Goal: Task Accomplishment & Management: Manage account settings

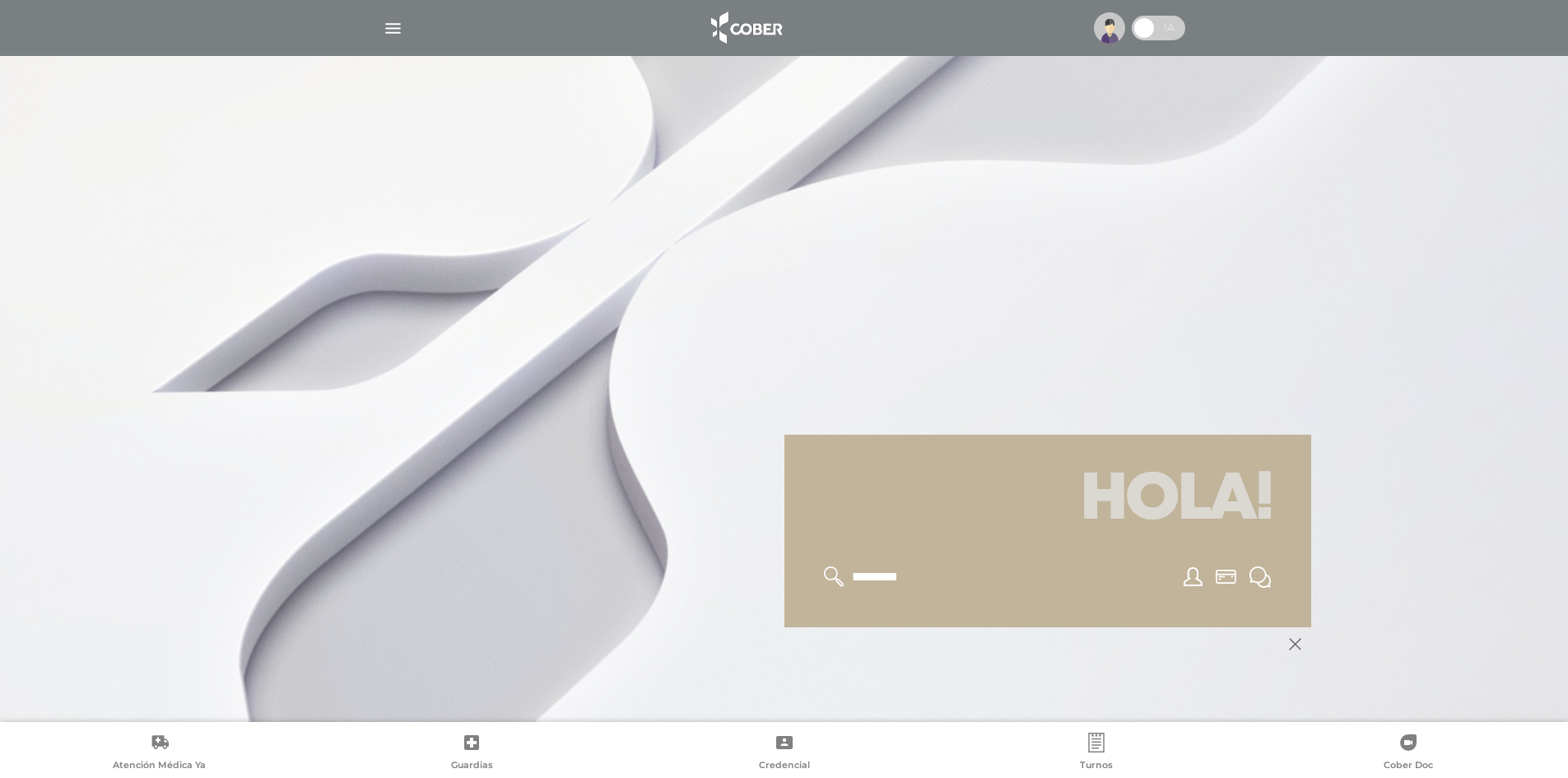
scroll to position [198, 0]
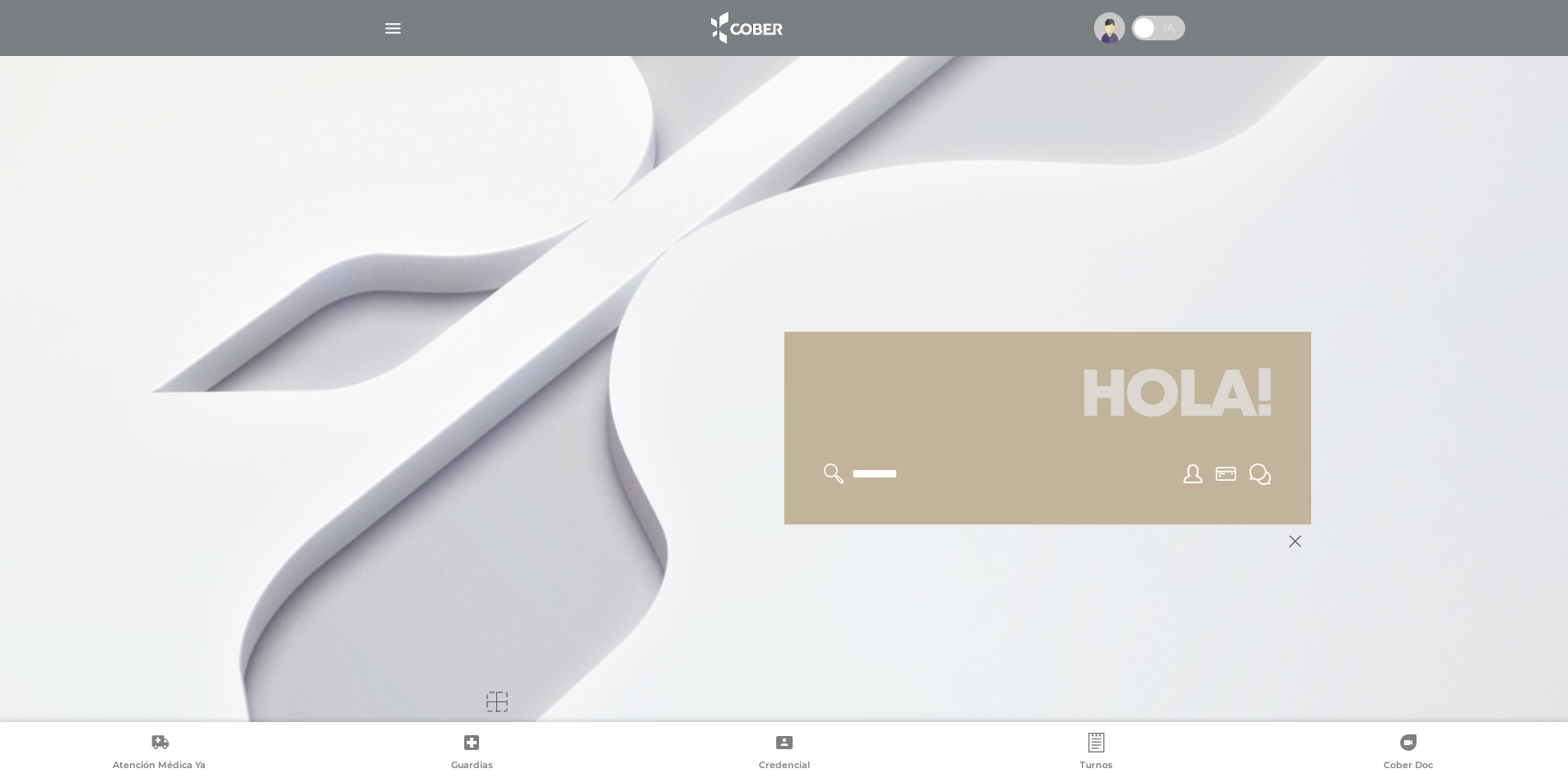
click at [1115, 25] on img at bounding box center [1110, 28] width 31 height 31
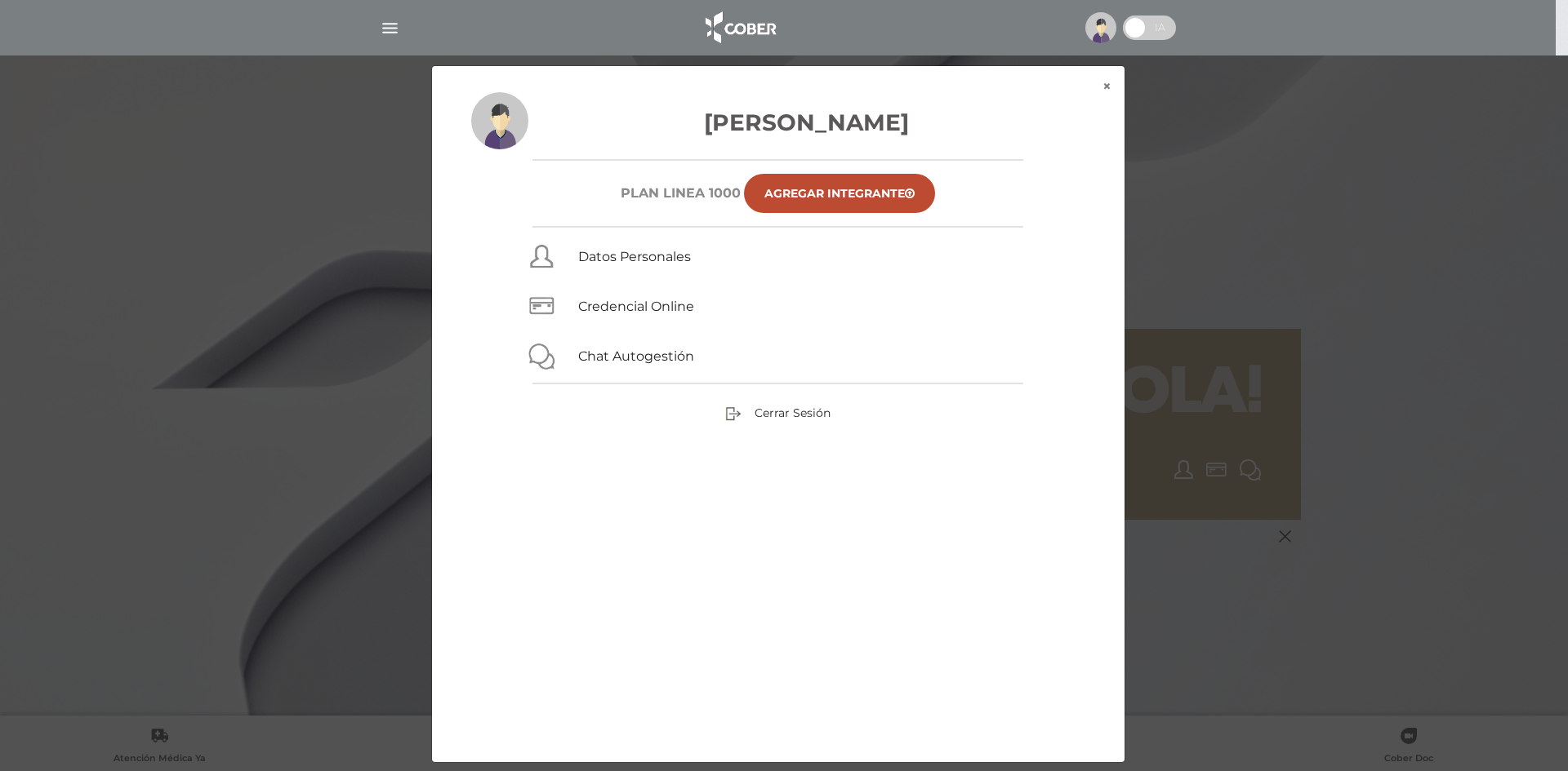
click at [1250, 173] on div "× × Gregorio Maria Belen Plan Linea 1000 Agregar Integrante Datos Personales Cr…" at bounding box center [784, 414] width 1490 height 698
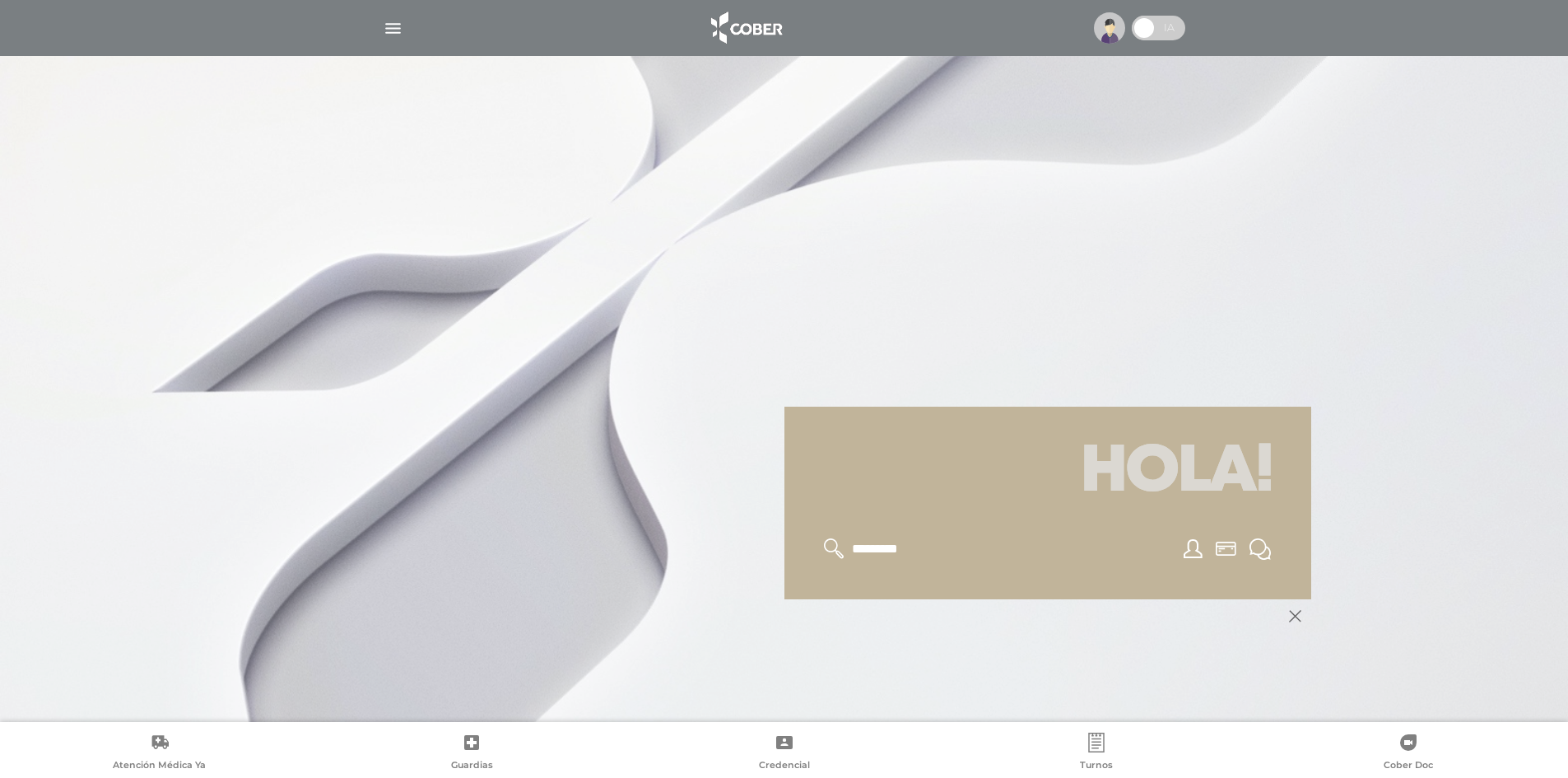
scroll to position [198, 0]
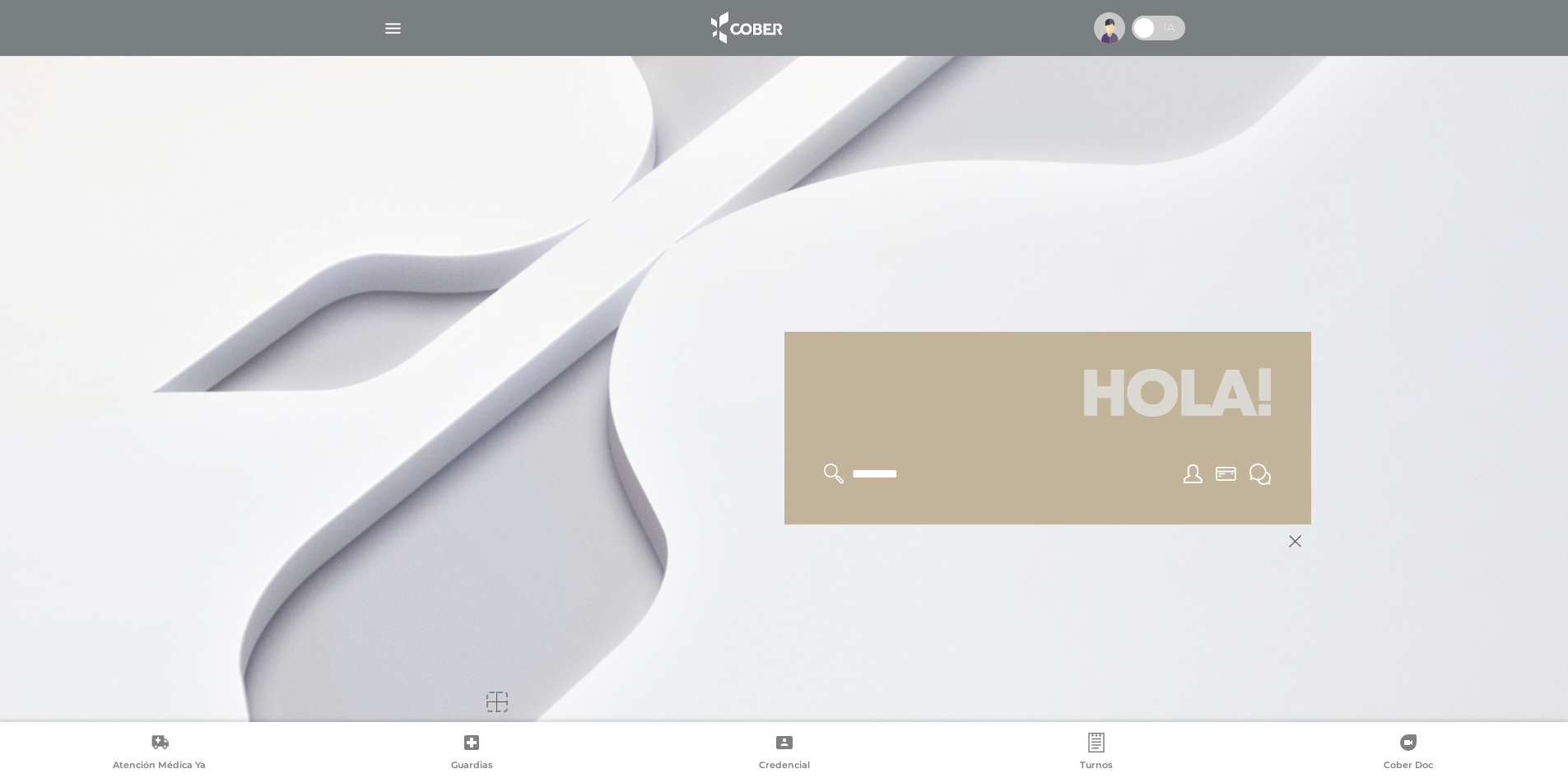
drag, startPoint x: 1171, startPoint y: 409, endPoint x: 873, endPoint y: 66, distance: 454.4
click at [1171, 407] on h1 "Hola!" at bounding box center [1048, 398] width 488 height 92
click at [753, 31] on img at bounding box center [745, 28] width 86 height 40
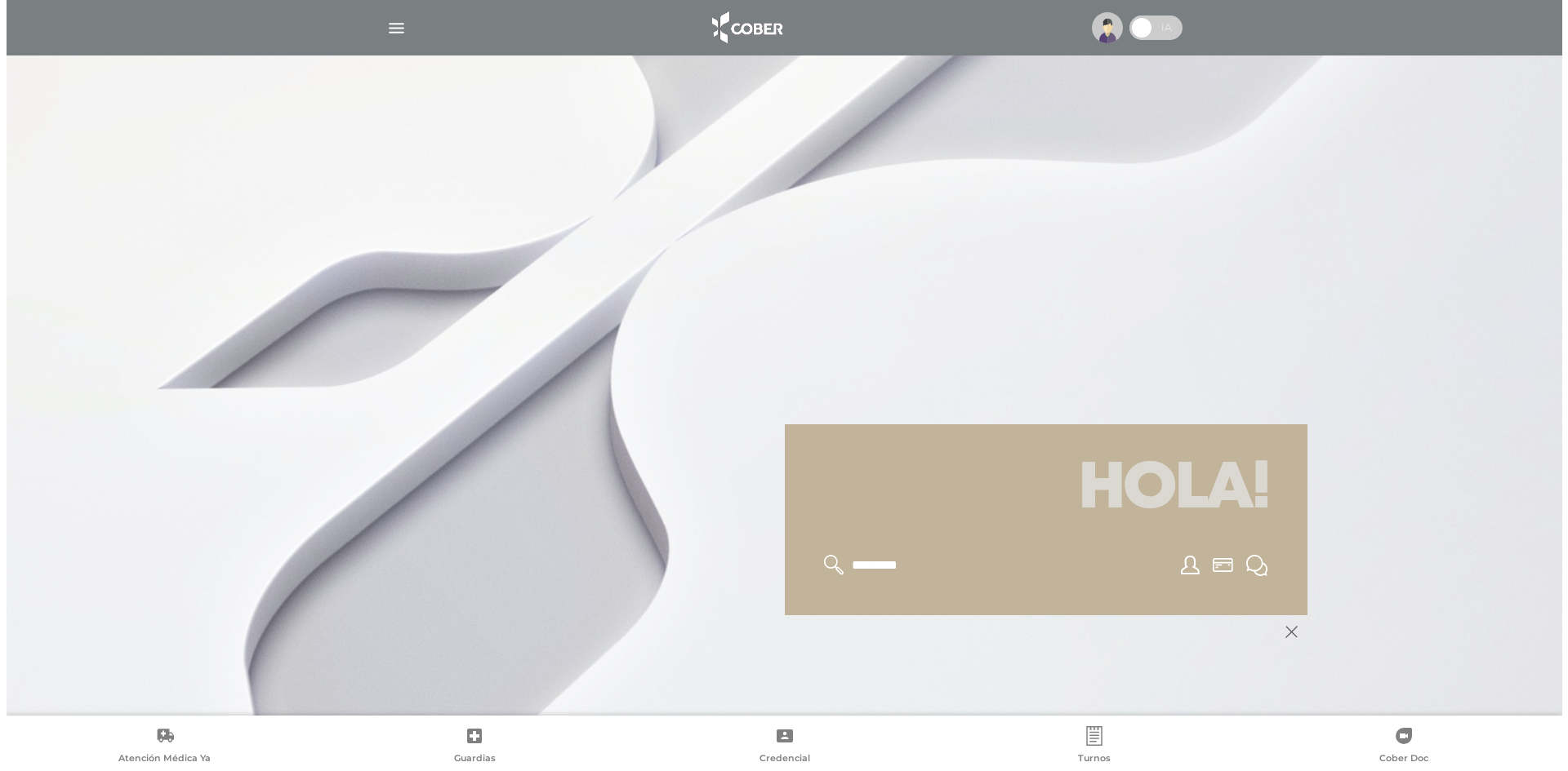
scroll to position [196, 0]
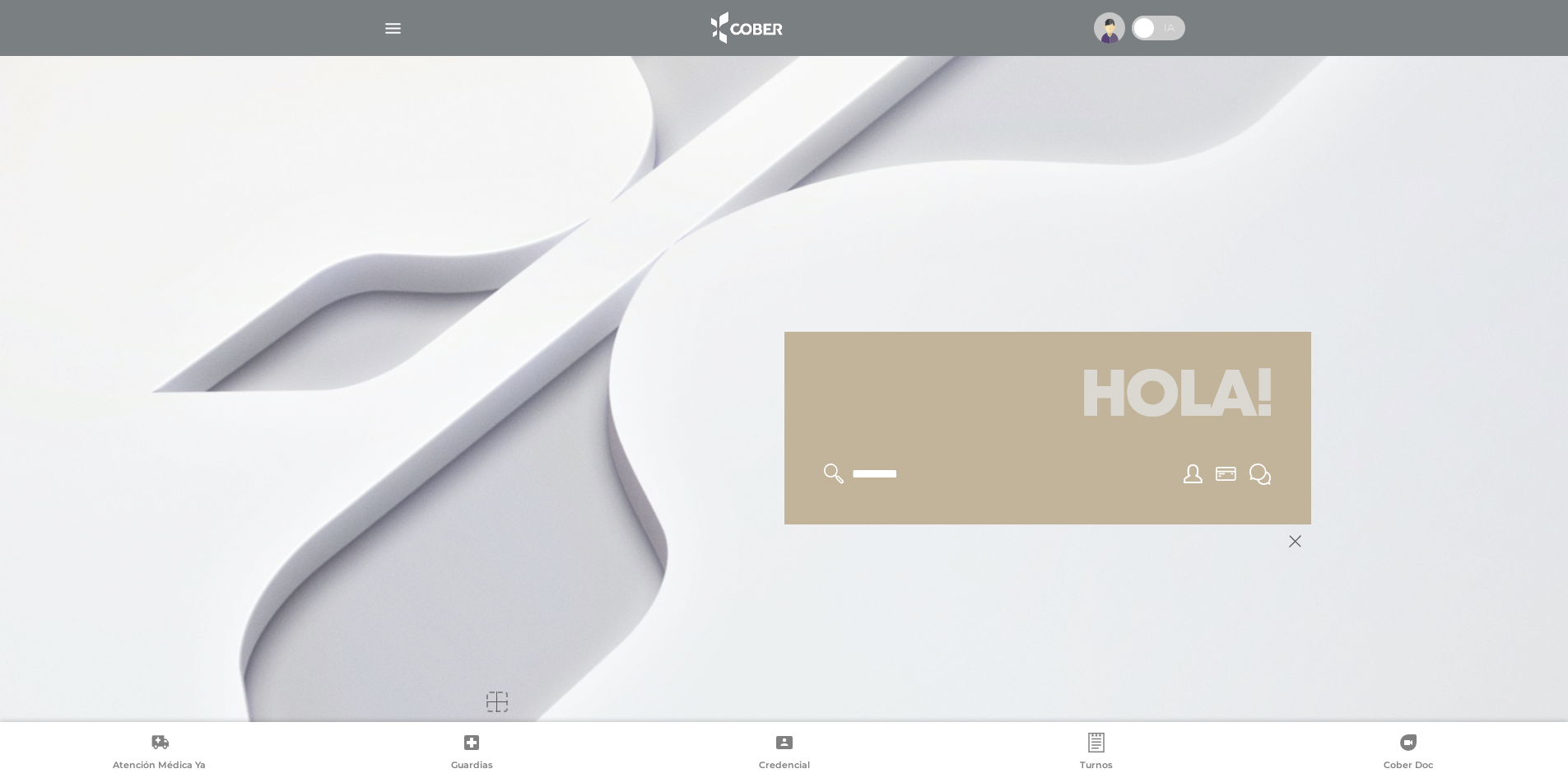
click at [1295, 543] on polygon at bounding box center [1295, 541] width 12 height 12
click at [401, 27] on img "button" at bounding box center [393, 28] width 21 height 21
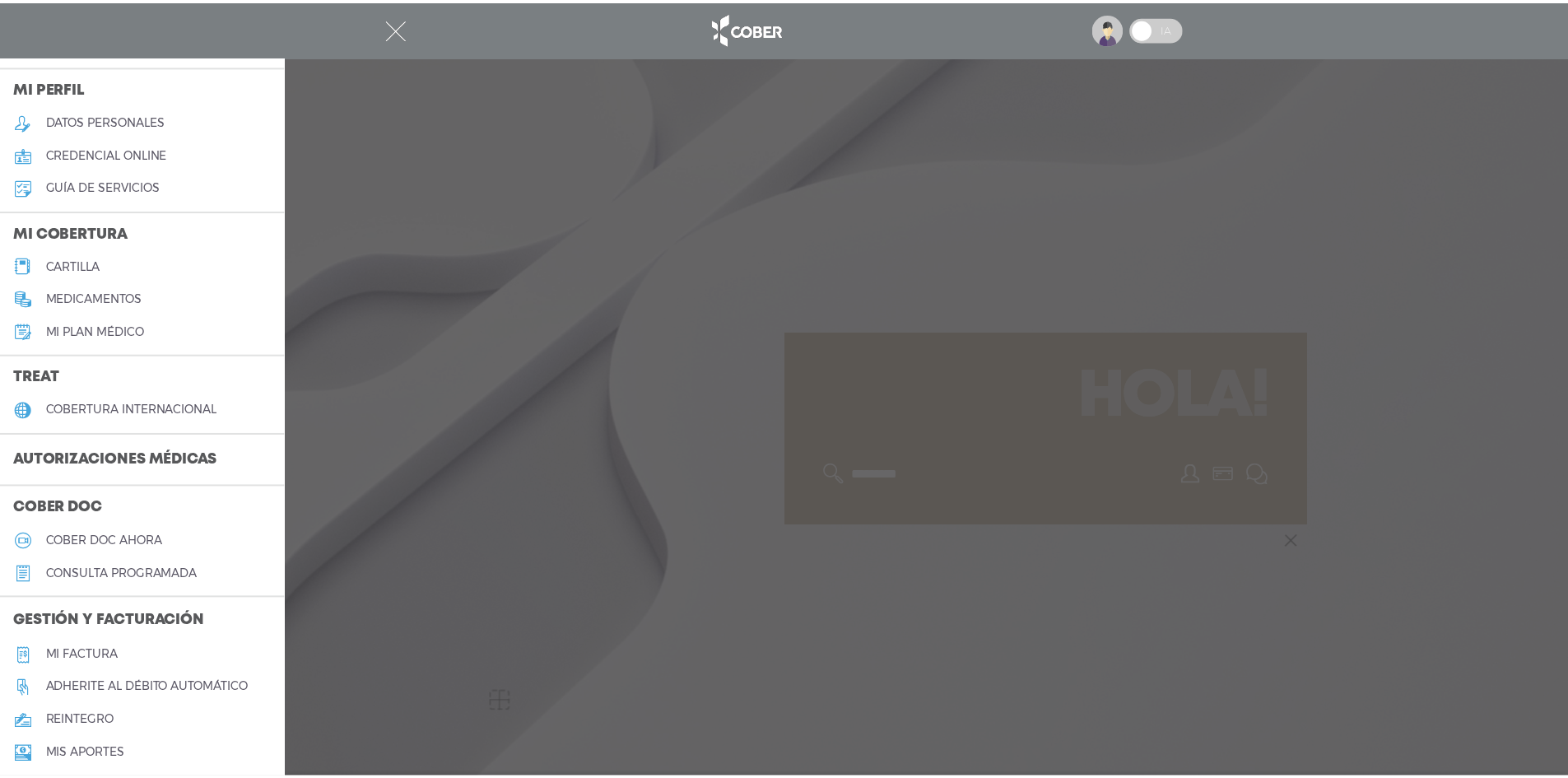
scroll to position [0, 0]
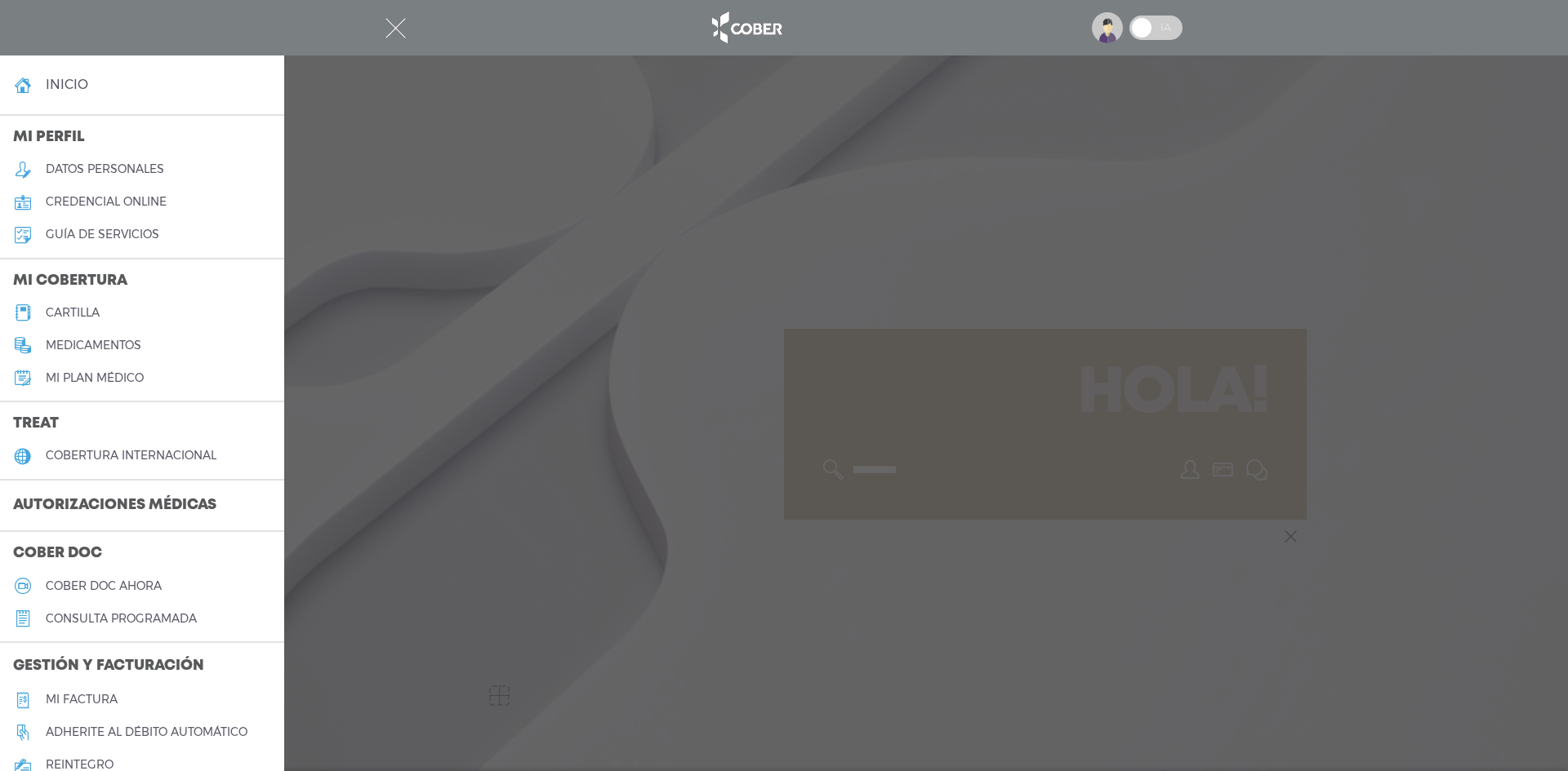
click at [85, 700] on h5 "Mi factura" at bounding box center [82, 700] width 72 height 14
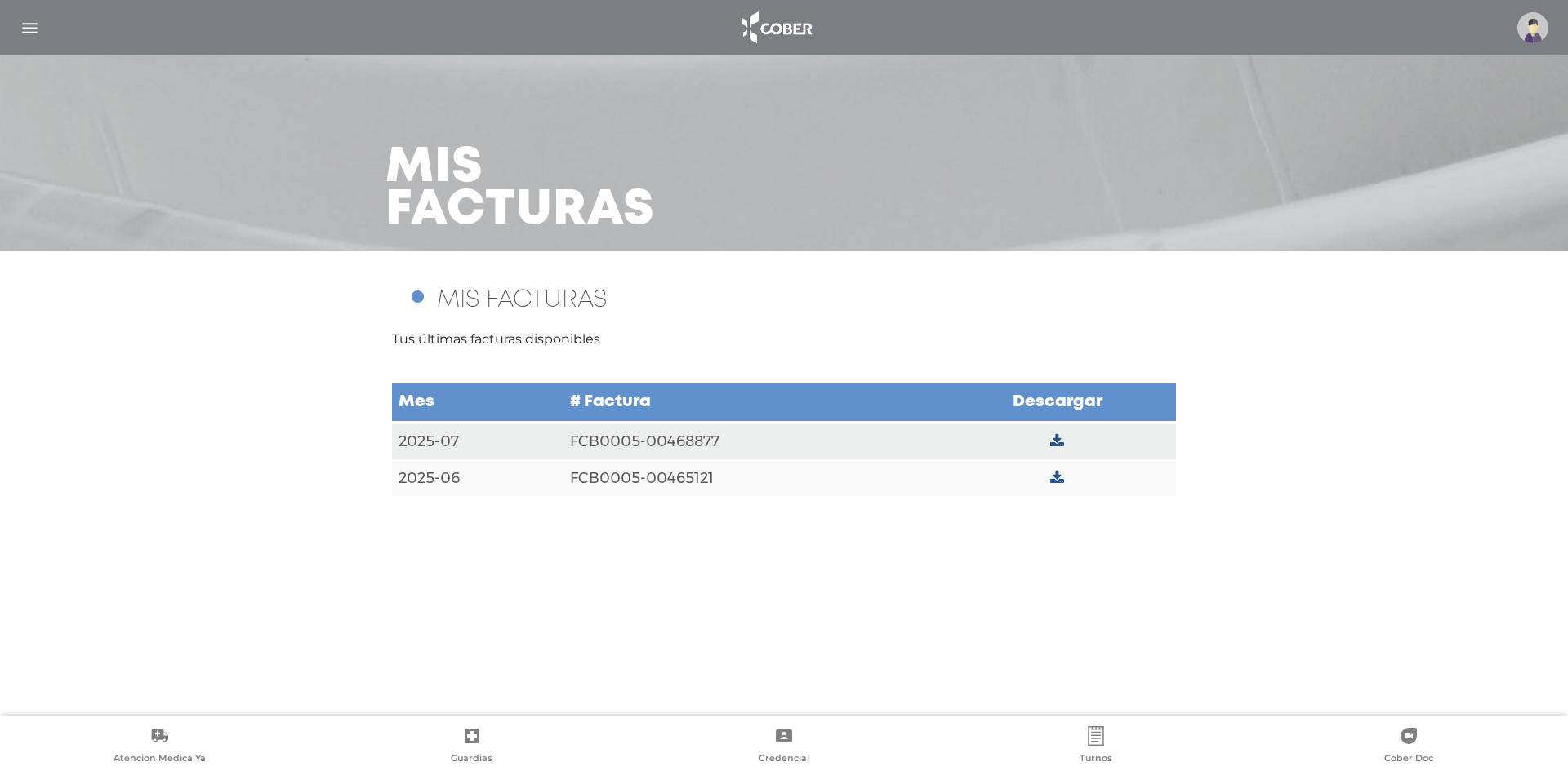
click at [771, 36] on img at bounding box center [775, 28] width 85 height 39
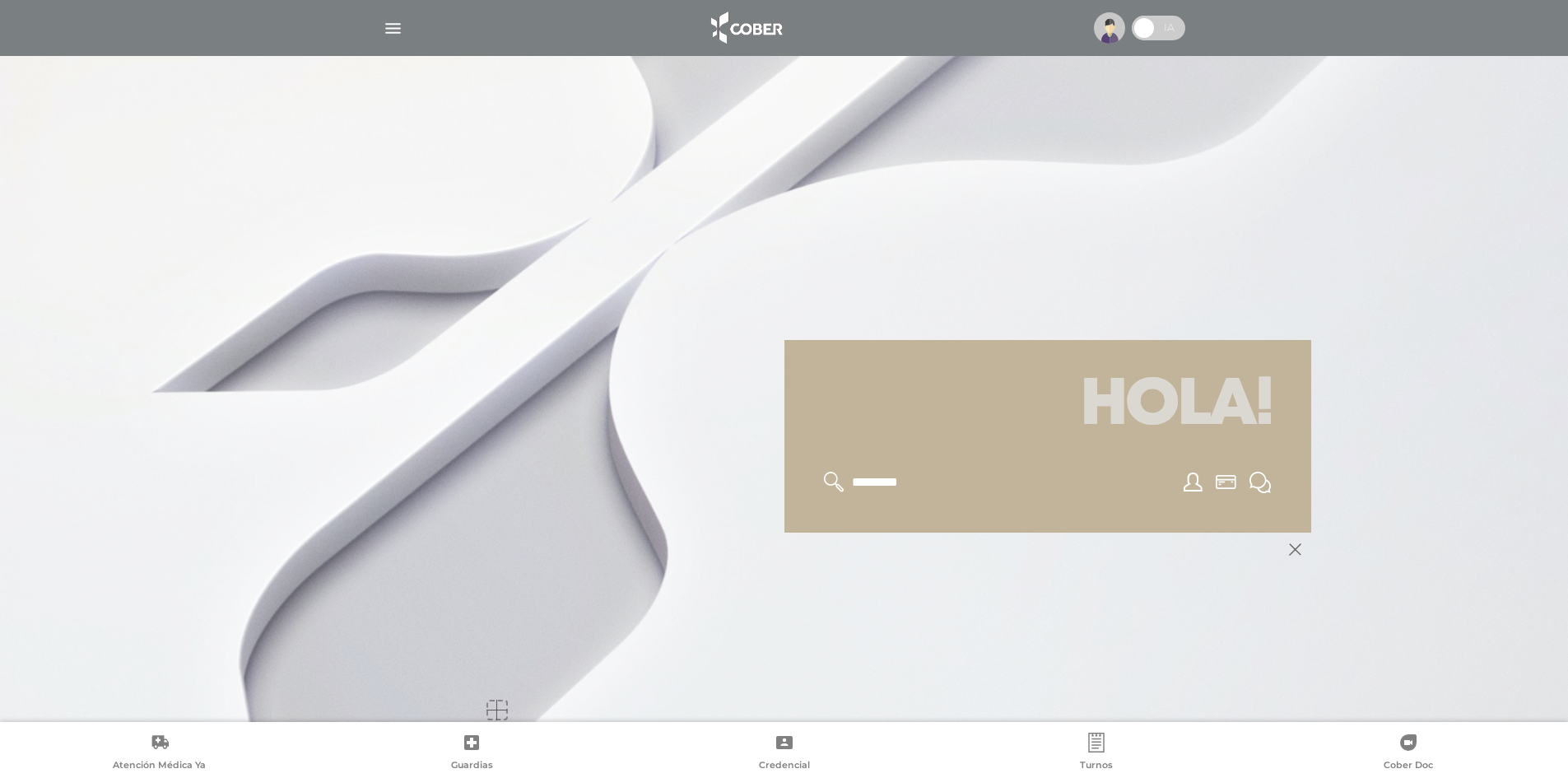
scroll to position [198, 0]
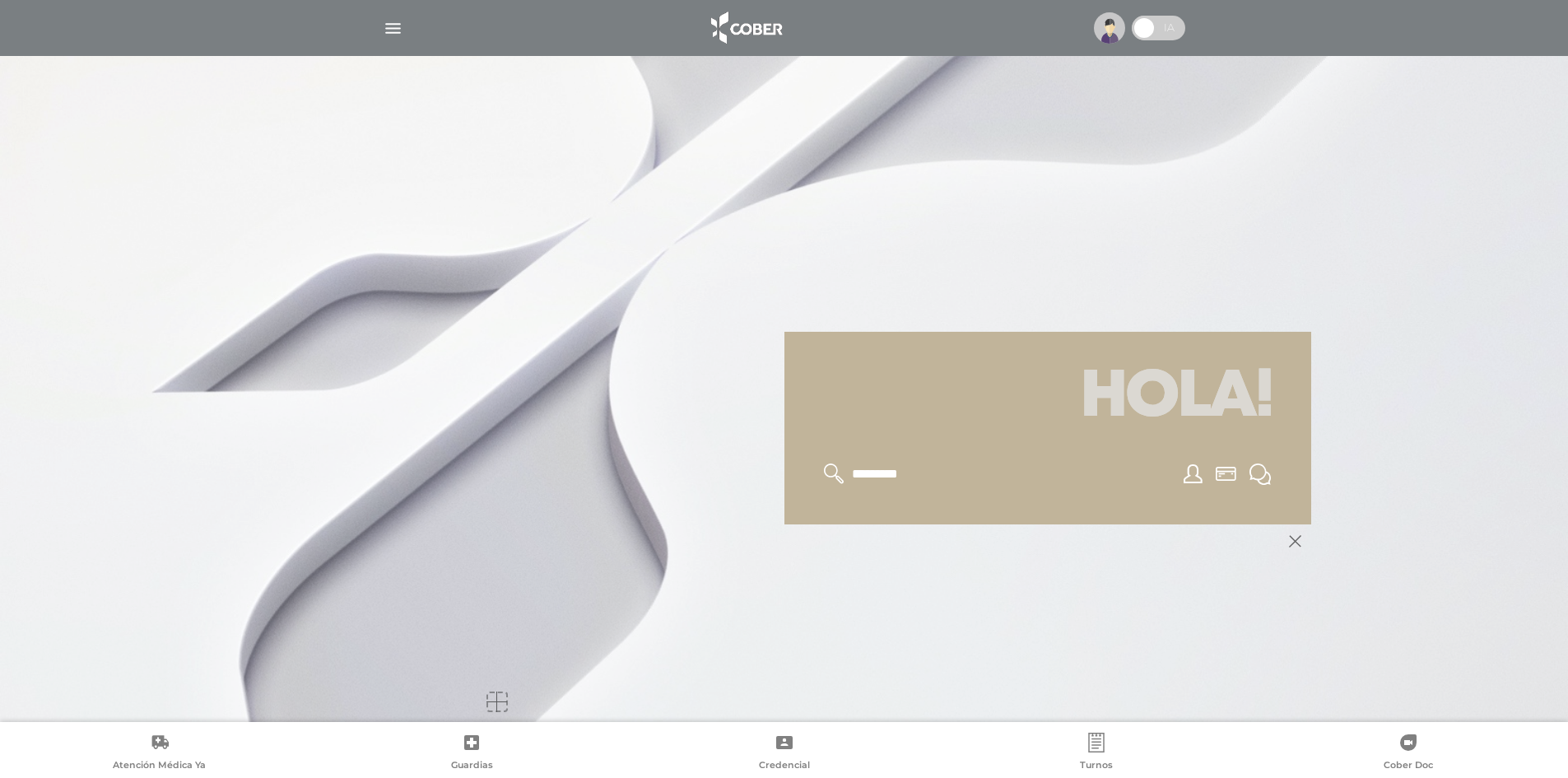
click at [873, 476] on input "text" at bounding box center [918, 474] width 135 height 22
type input "********"
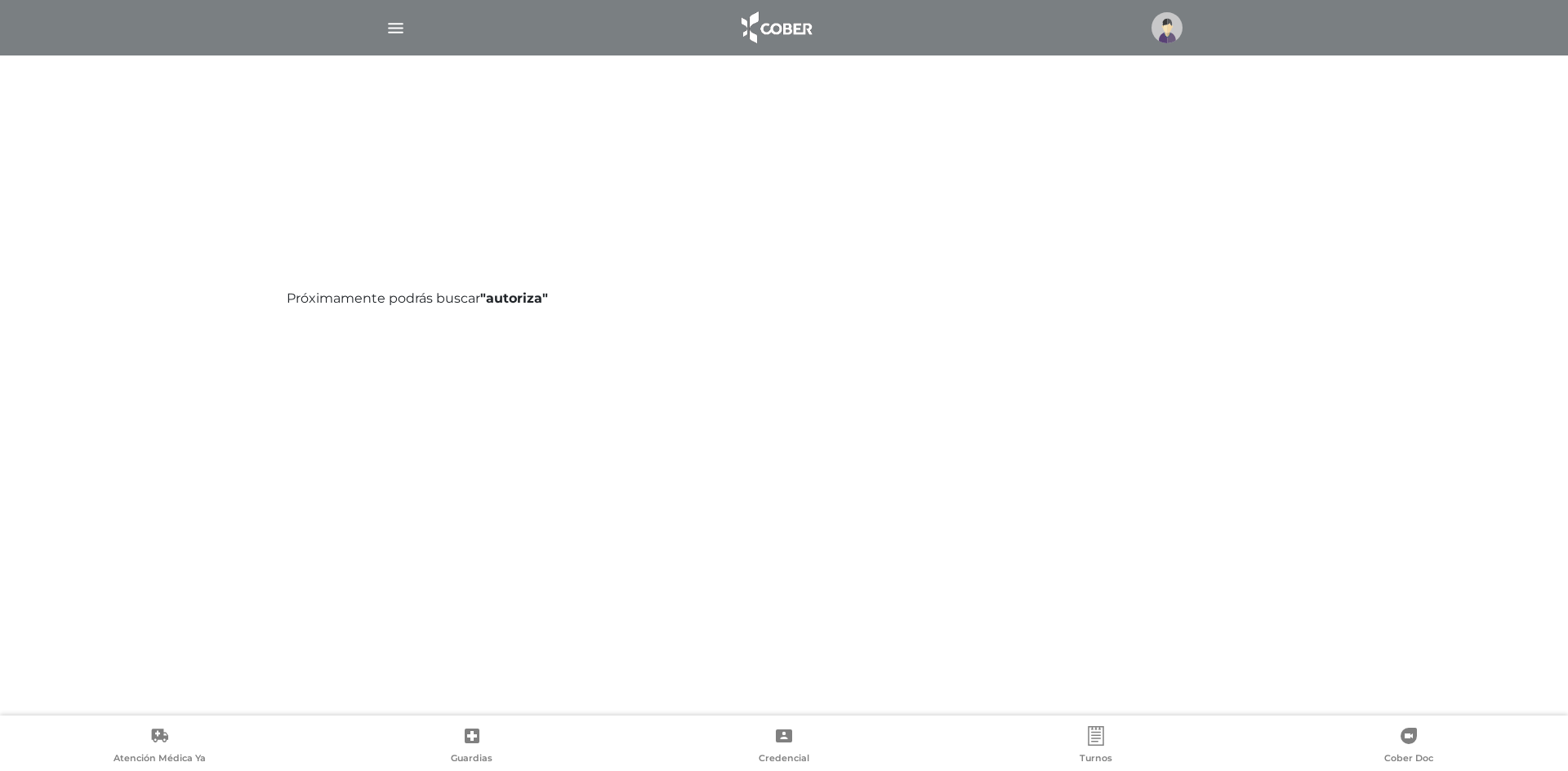
click at [395, 22] on img "button" at bounding box center [396, 28] width 20 height 20
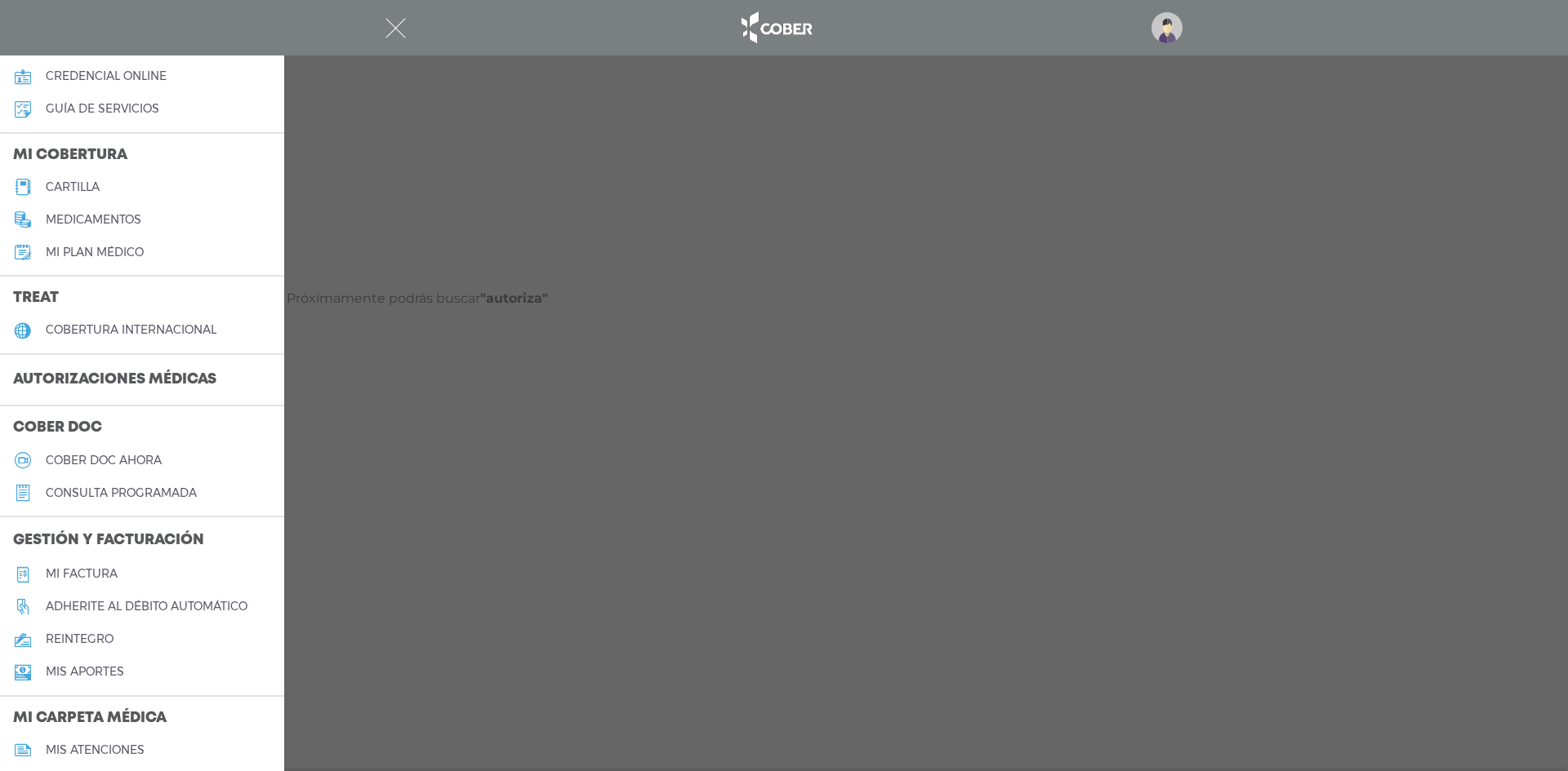
scroll to position [163, 0]
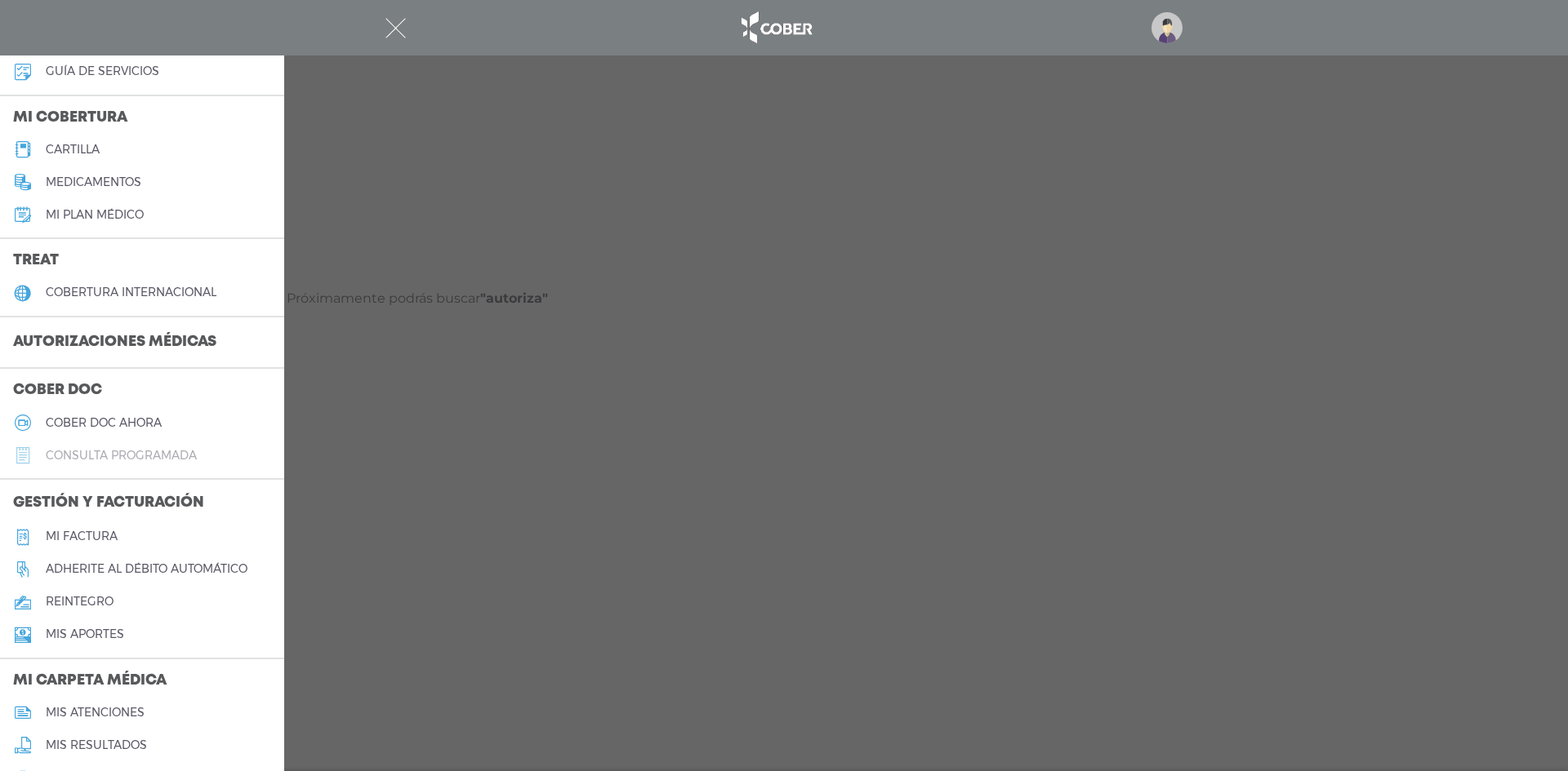
click at [174, 452] on h5 "consulta programada" at bounding box center [121, 455] width 151 height 14
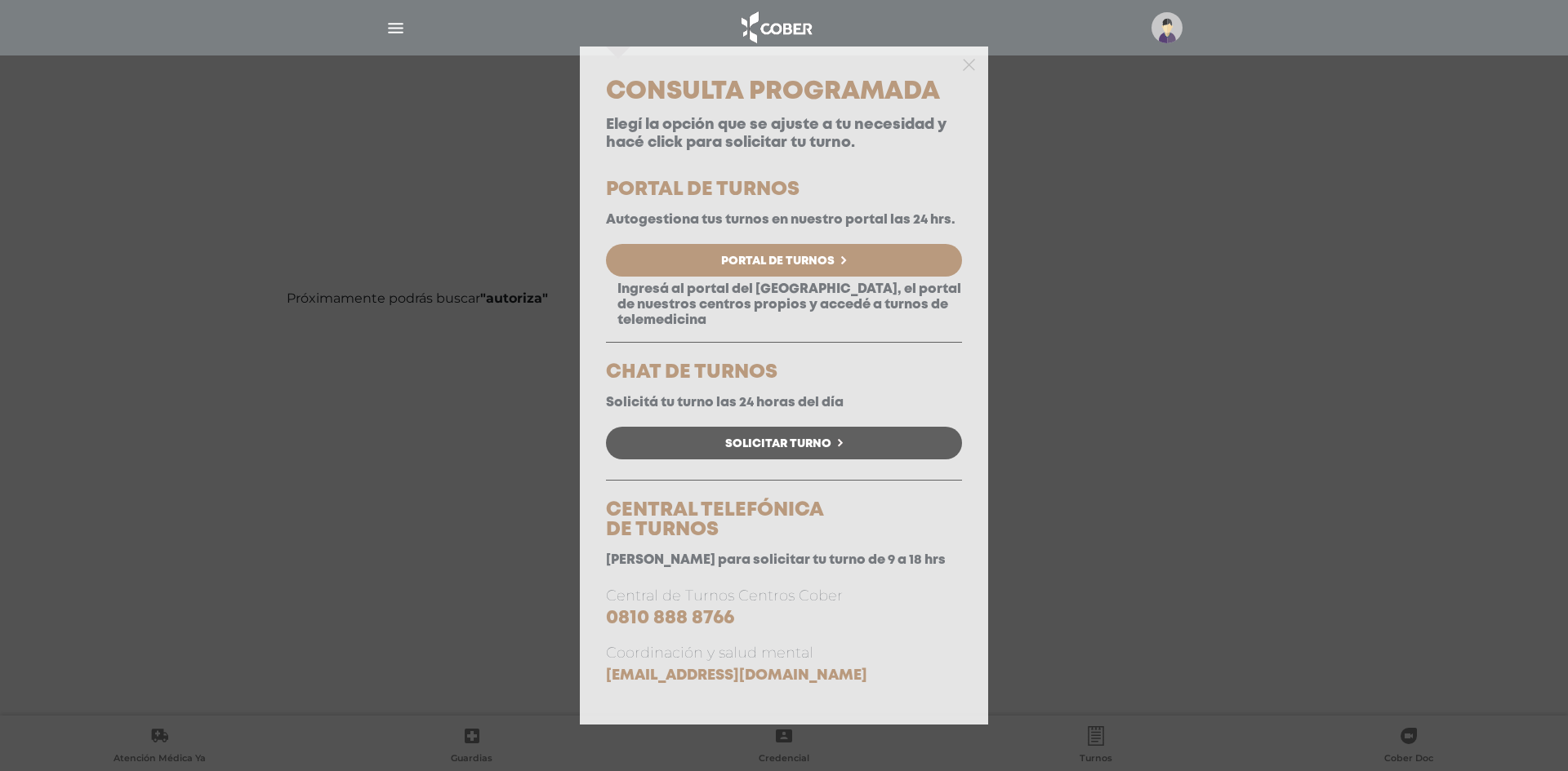
click at [1037, 429] on div "Consulta Programada Elegí la opción que se ajuste a tu necesidad y hacé click p…" at bounding box center [784, 386] width 1568 height 771
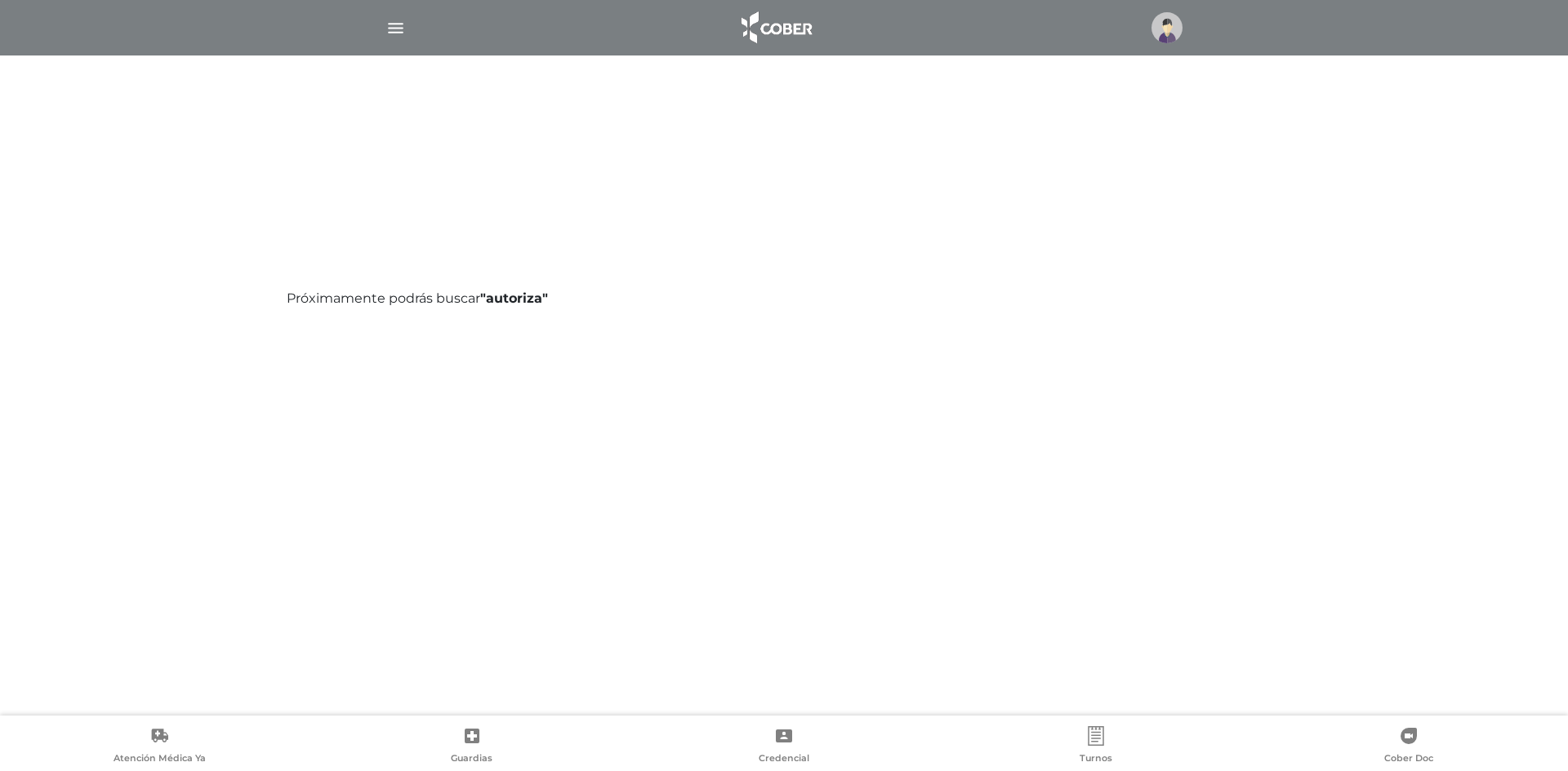
click at [392, 28] on img "button" at bounding box center [396, 28] width 20 height 20
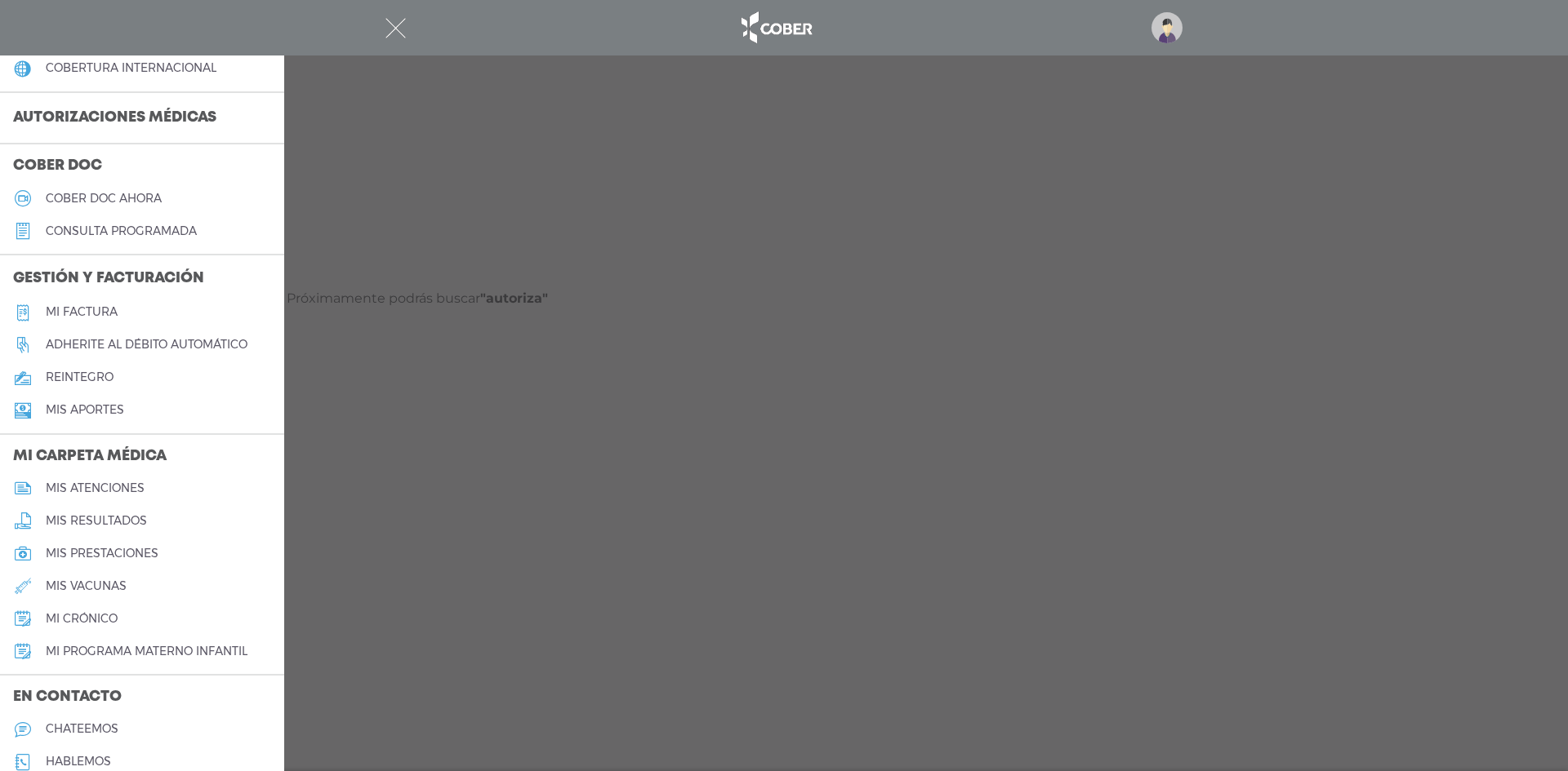
scroll to position [488, 0]
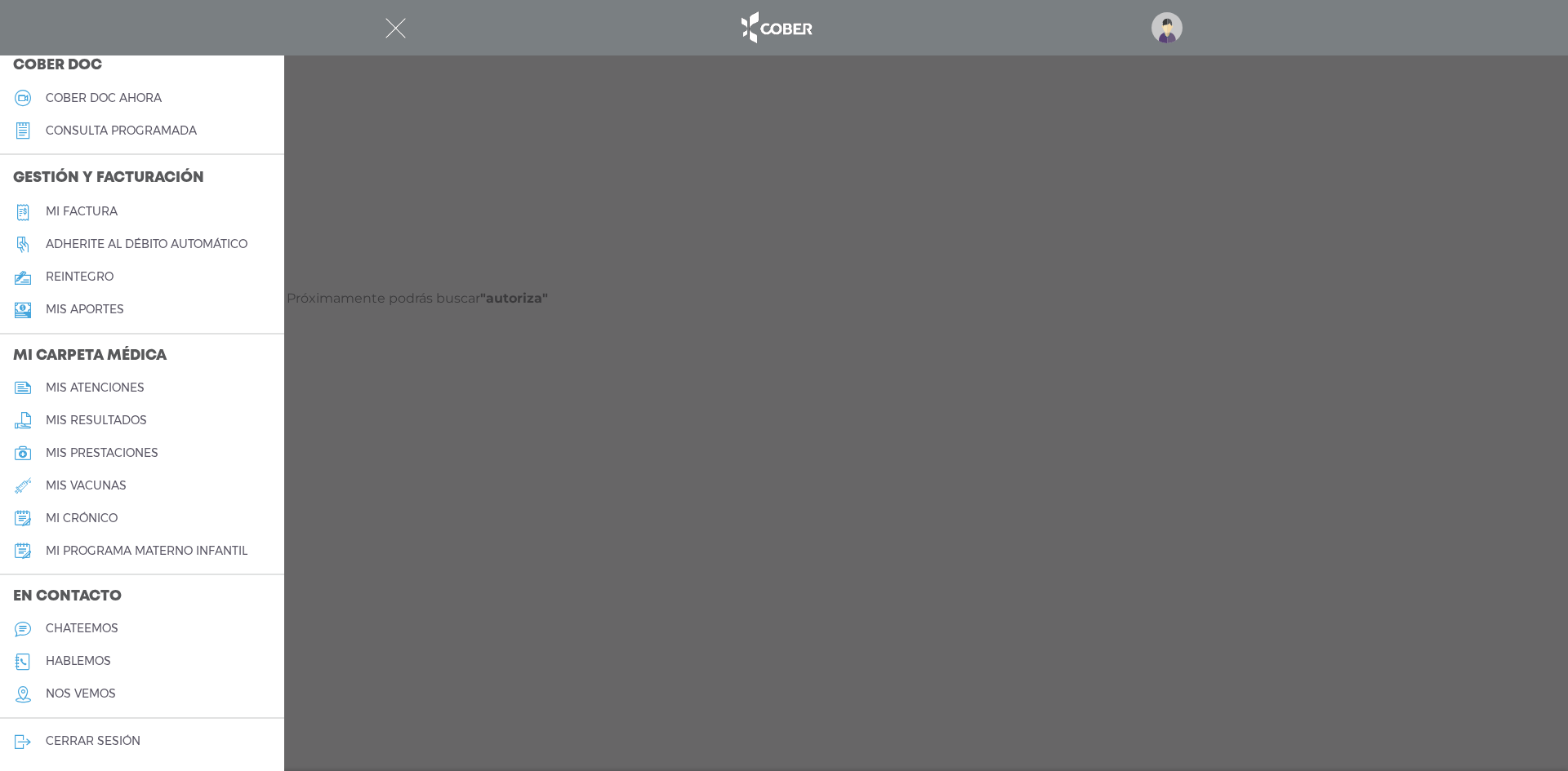
click at [1097, 390] on div at bounding box center [784, 386] width 1568 height 771
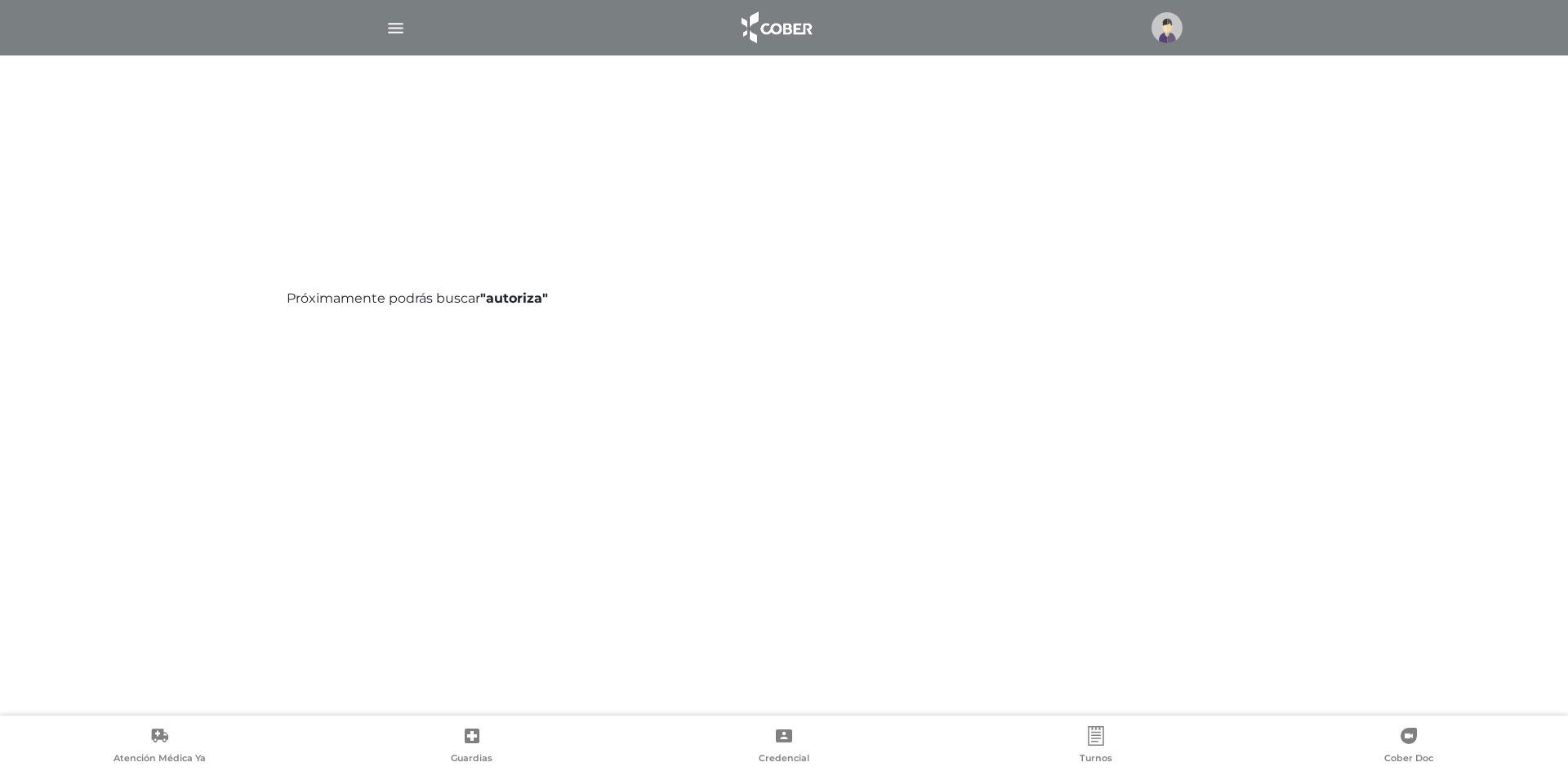
click at [1168, 26] on img at bounding box center [1166, 27] width 31 height 31
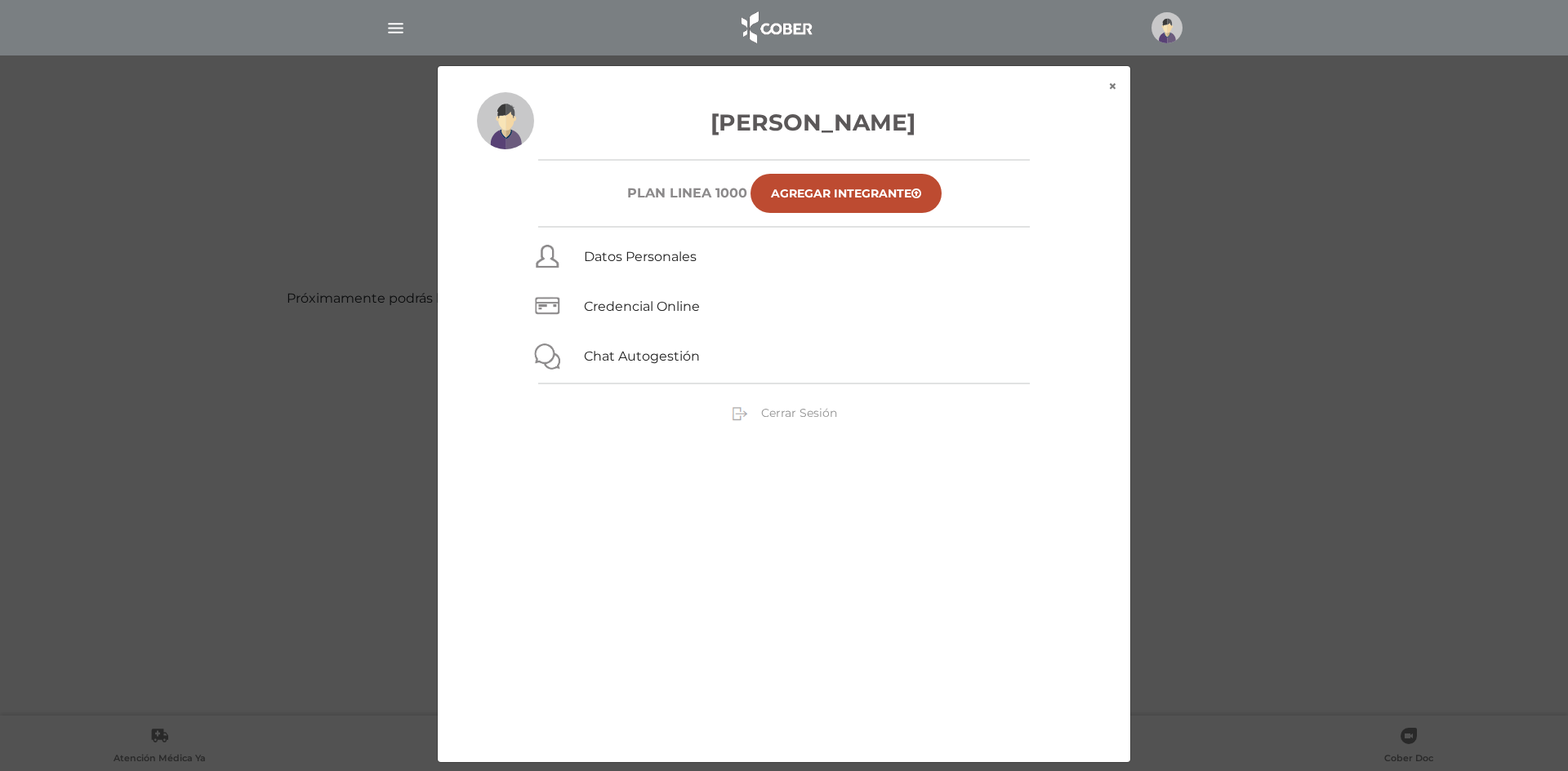
click at [785, 422] on div "Cerrar Sesión" at bounding box center [784, 413] width 614 height 18
click at [777, 417] on span "Cerrar Sesión" at bounding box center [799, 413] width 76 height 14
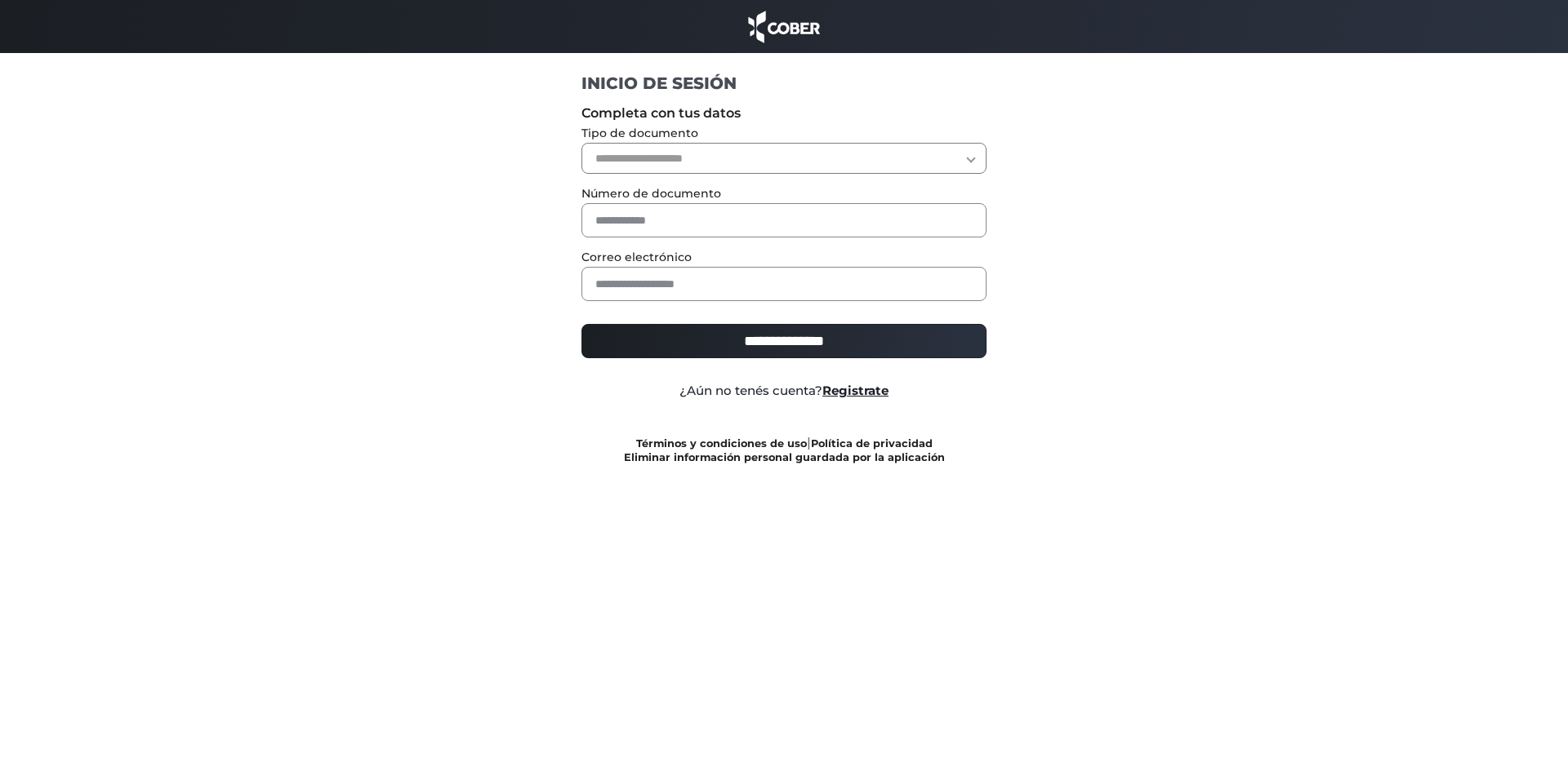
click at [697, 165] on select "**********" at bounding box center [784, 158] width 406 height 31
select select "***"
click at [581, 142] on select "**********" at bounding box center [784, 158] width 406 height 31
click at [622, 216] on input "text" at bounding box center [784, 220] width 406 height 34
type input "********"
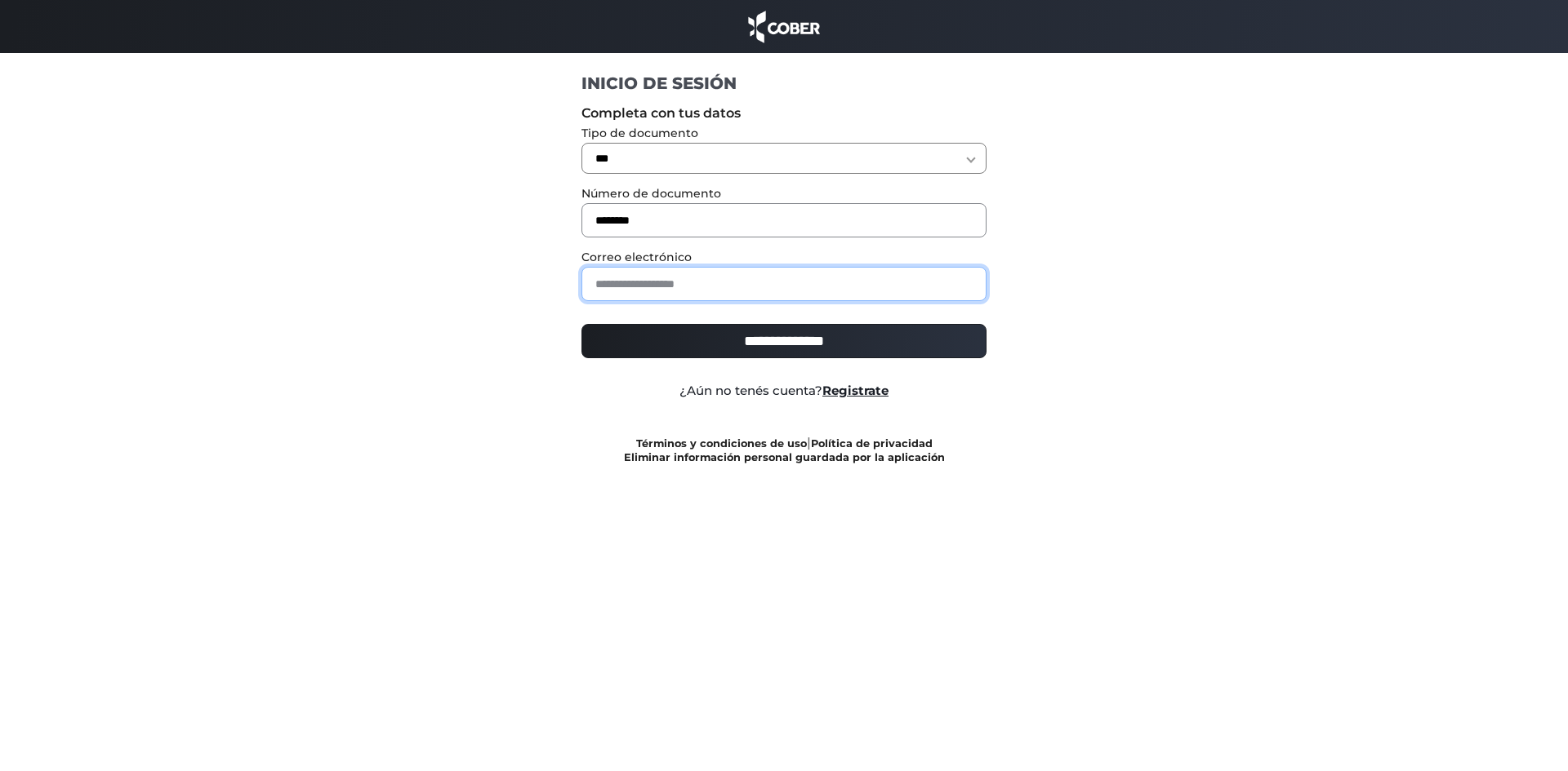
click at [683, 276] on input "email" at bounding box center [784, 284] width 406 height 34
type input "**********"
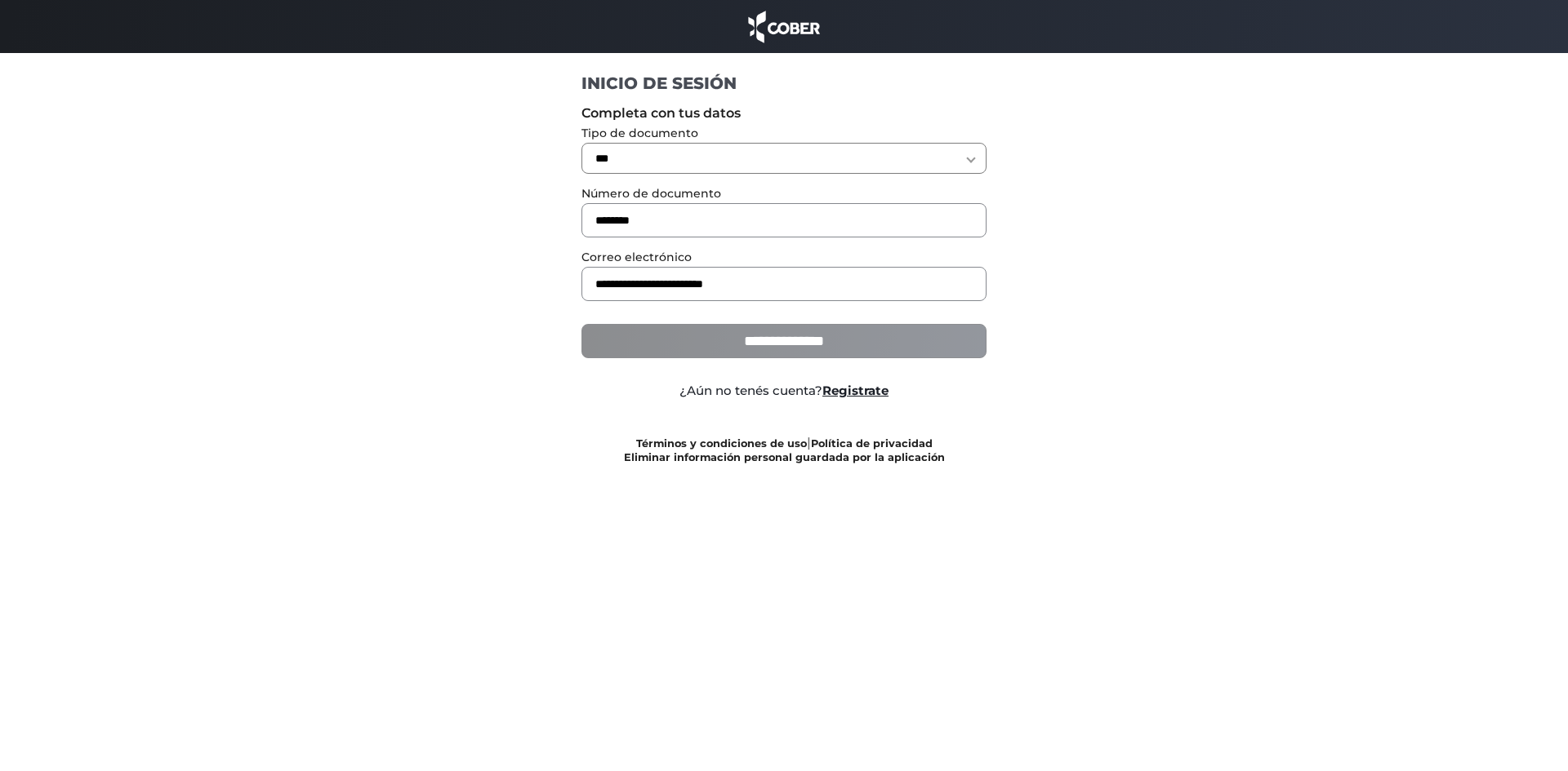
click at [740, 348] on input "**********" at bounding box center [784, 341] width 406 height 34
type input "**********"
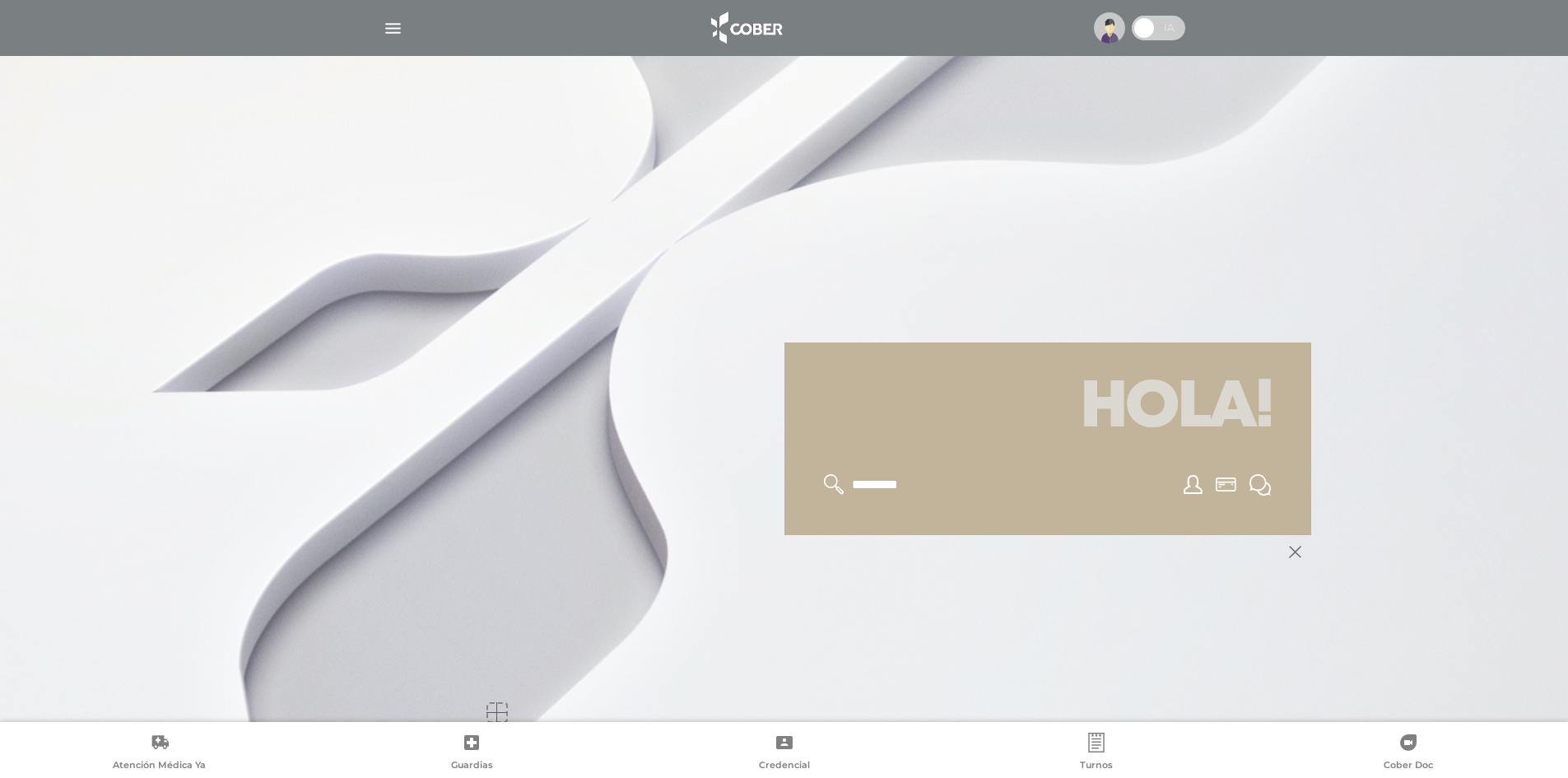
scroll to position [198, 0]
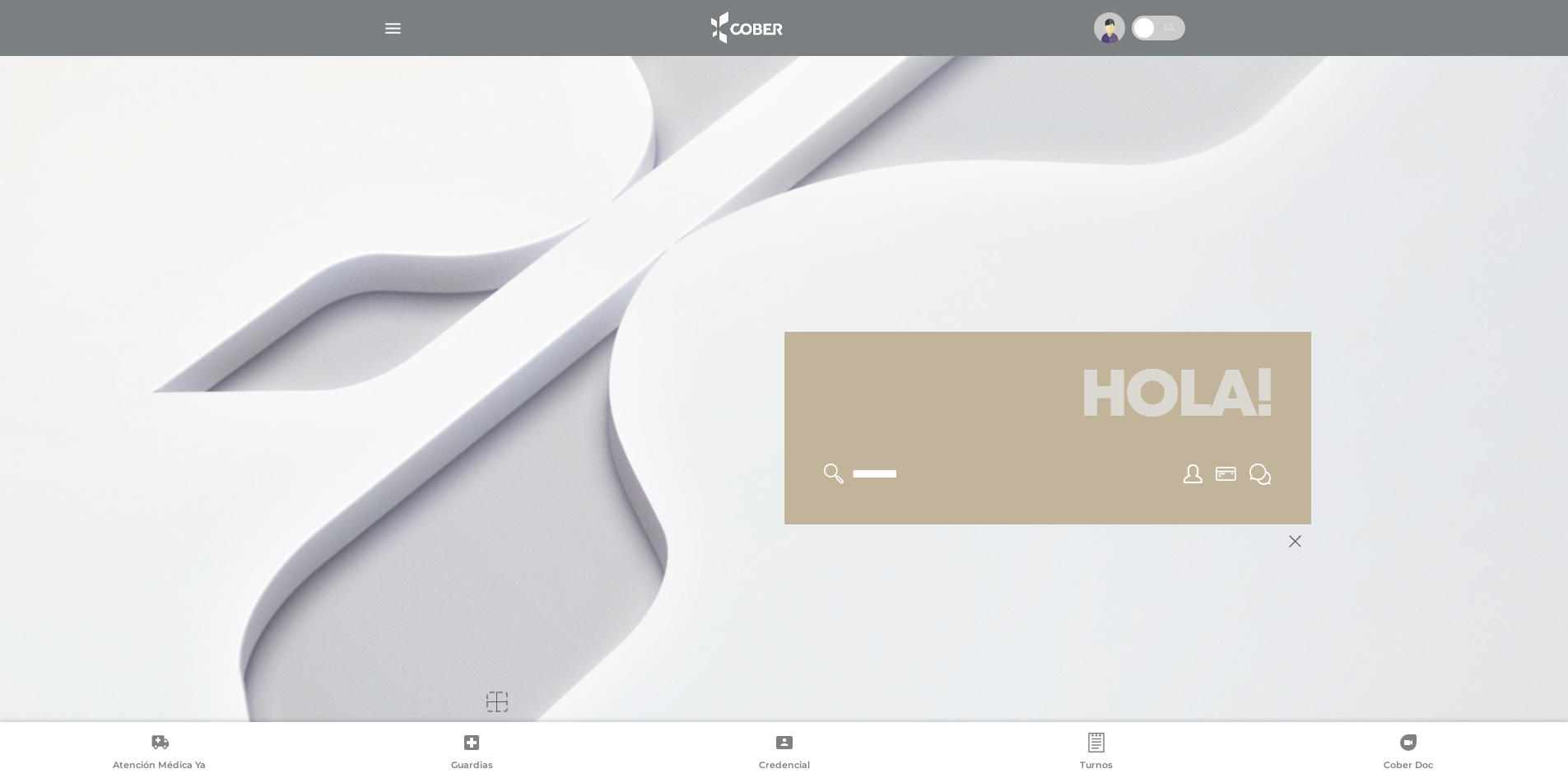
click at [499, 690] on link at bounding box center [390, 624] width 263 height 198
click at [493, 692] on link at bounding box center [390, 624] width 263 height 198
click at [494, 698] on div at bounding box center [497, 702] width 21 height 21
drag, startPoint x: 495, startPoint y: 695, endPoint x: 508, endPoint y: 689, distance: 14.3
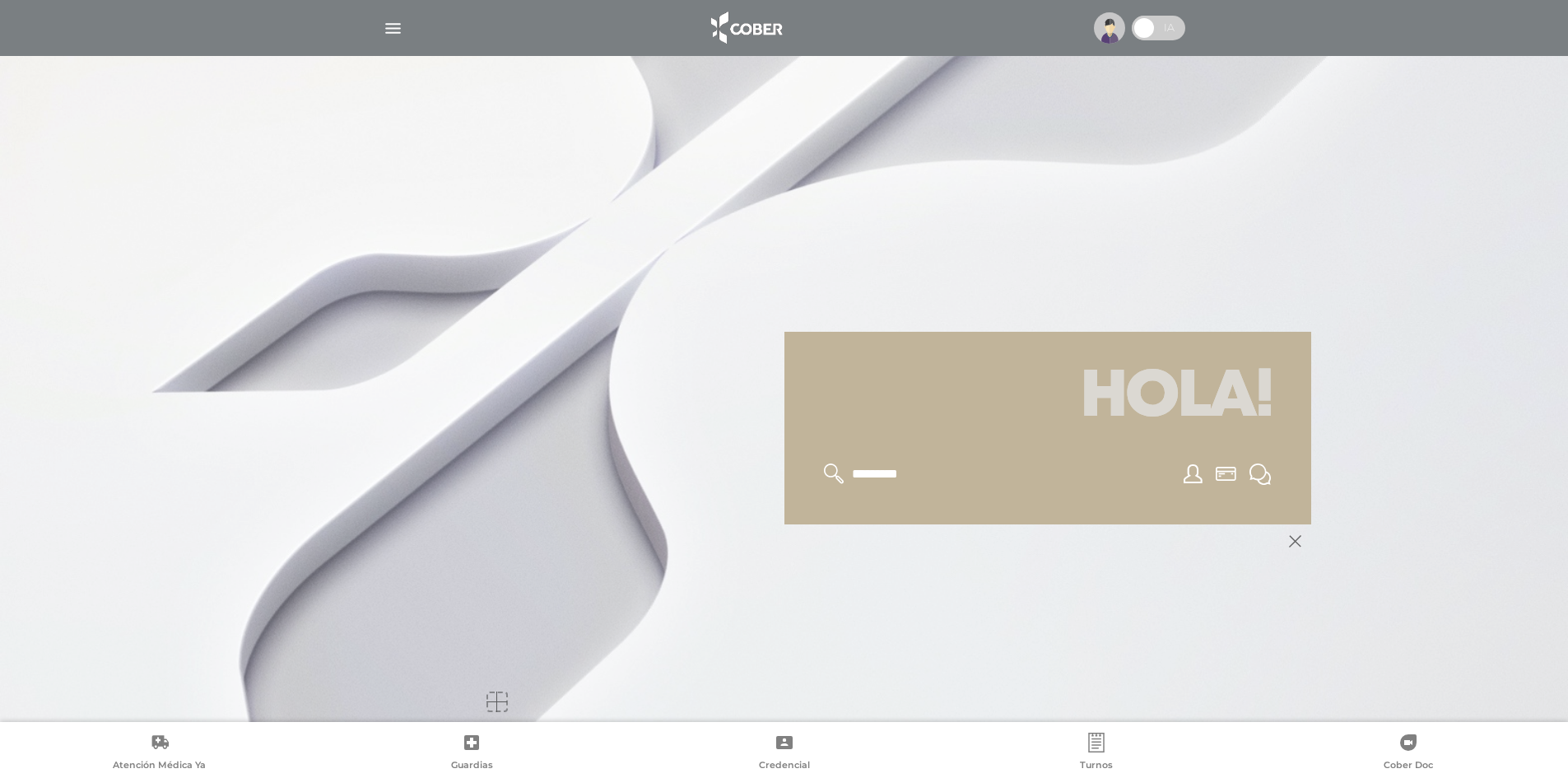
click at [498, 693] on div at bounding box center [497, 702] width 21 height 21
